Goal: Task Accomplishment & Management: Manage account settings

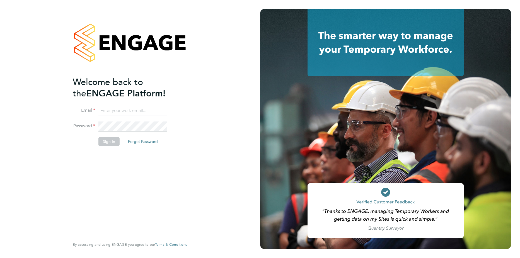
type input "dan.marsh@morgansindall.com"
click at [106, 141] on button "Sign In" at bounding box center [108, 141] width 21 height 9
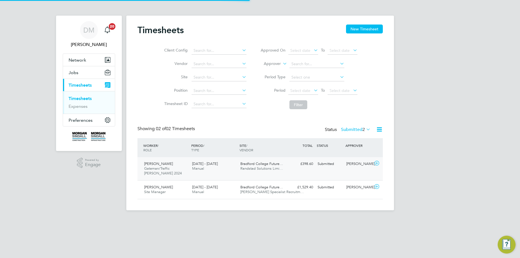
scroll to position [14, 48]
click at [157, 167] on span "Gateman/Traffic [PERSON_NAME] 2024" at bounding box center [163, 170] width 38 height 9
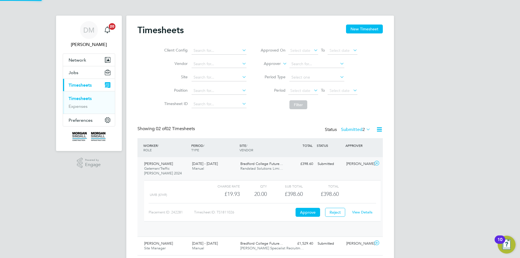
scroll to position [9, 54]
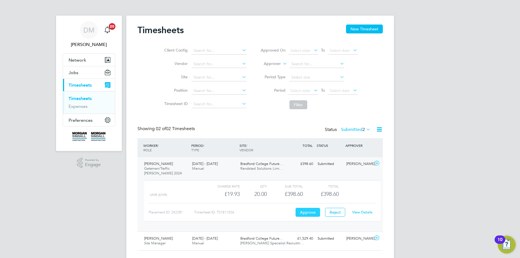
click at [308, 214] on button "Approve" at bounding box center [307, 212] width 25 height 9
